Goal: Task Accomplishment & Management: Manage account settings

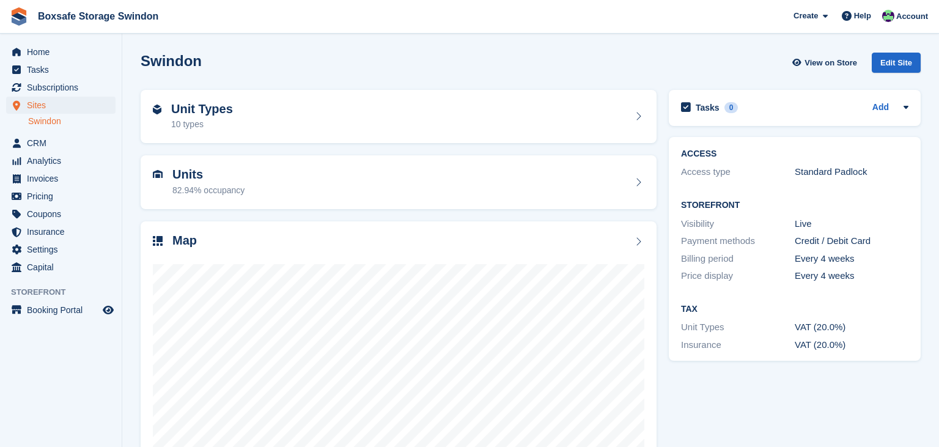
scroll to position [73, 0]
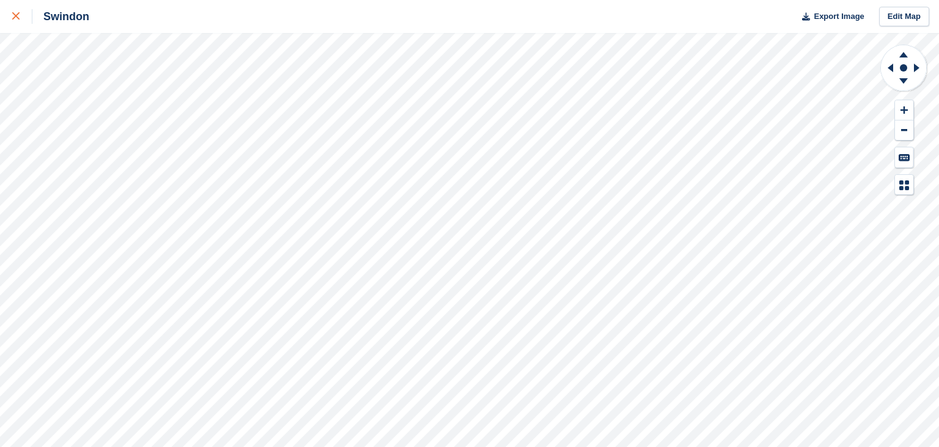
click at [23, 18] on div at bounding box center [22, 16] width 20 height 15
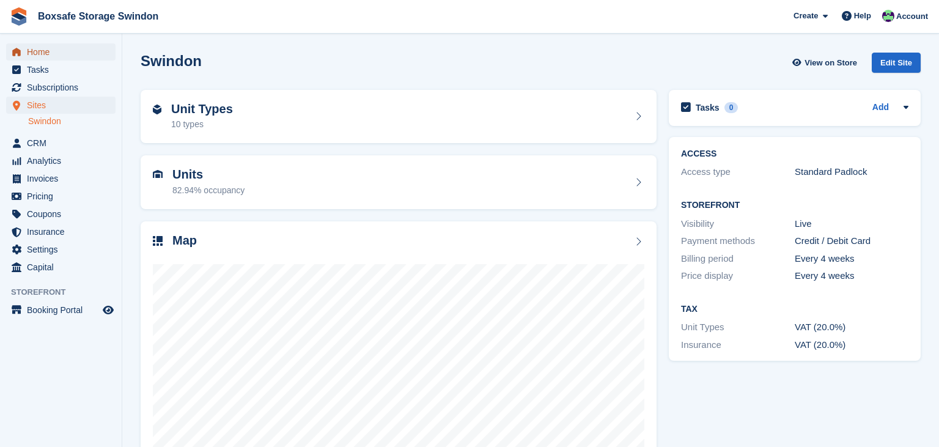
click at [48, 52] on span "Home" at bounding box center [63, 51] width 73 height 17
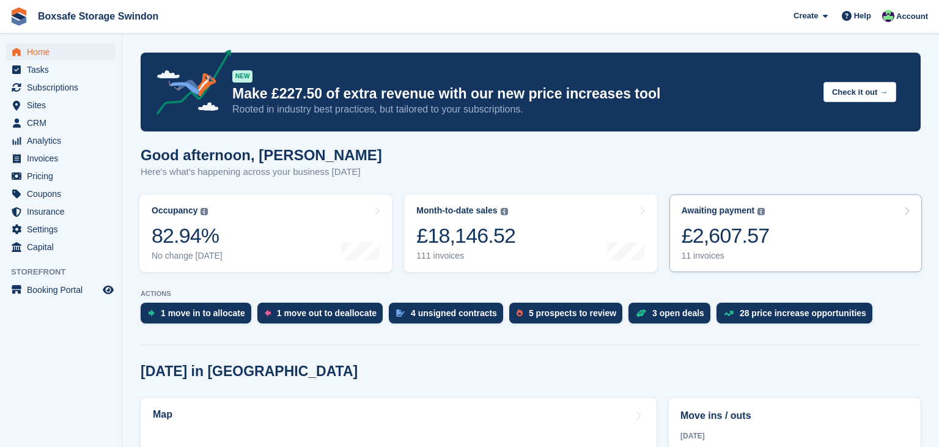
click at [815, 221] on link "Awaiting payment The total outstanding balance on all open invoices. £2,607.57 …" at bounding box center [795, 233] width 252 height 78
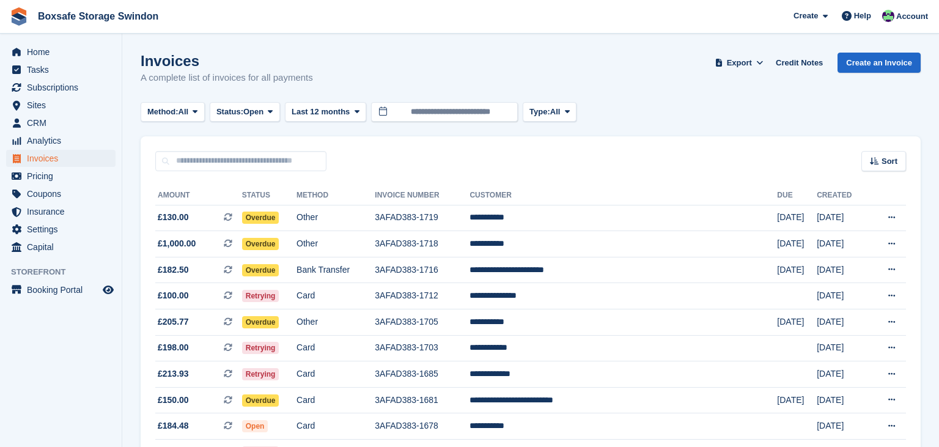
scroll to position [88, 0]
